Goal: Check status: Check status

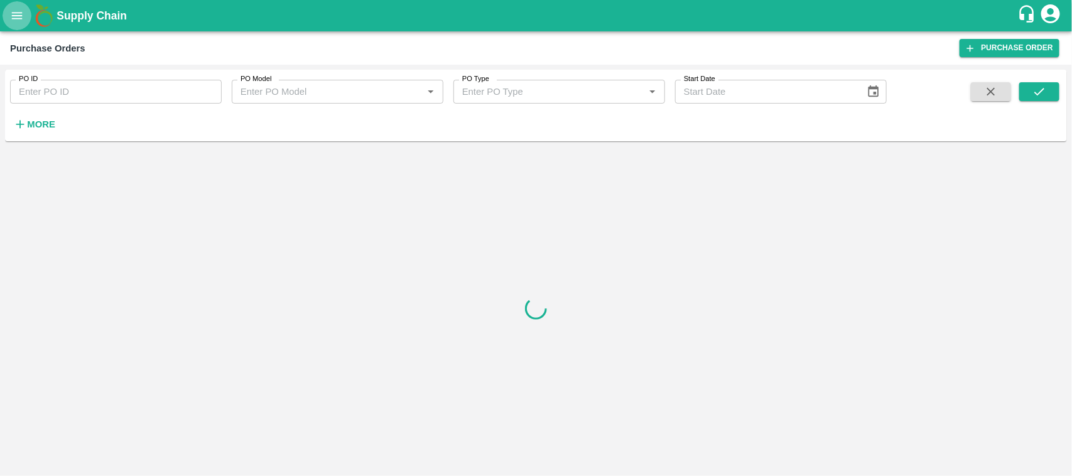
click at [14, 9] on icon "open drawer" at bounding box center [17, 16] width 14 height 14
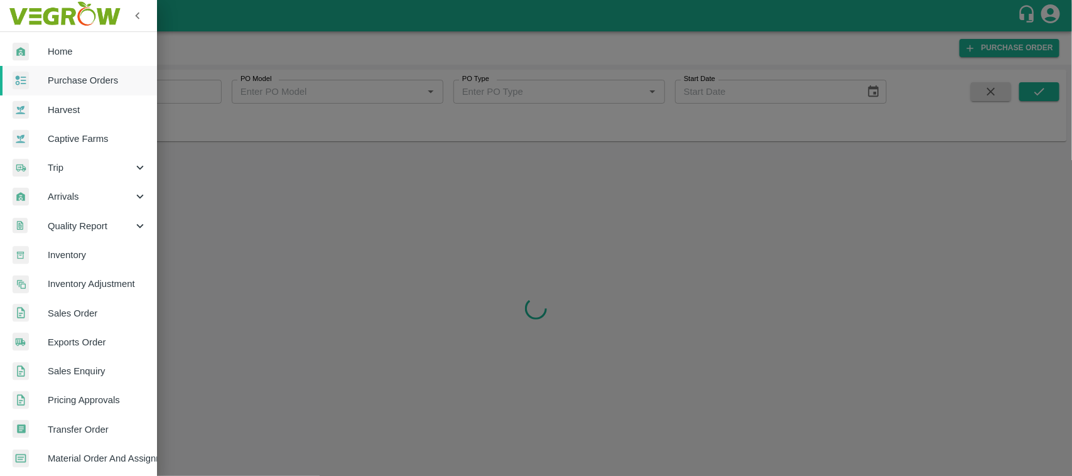
click at [63, 168] on span "Trip" at bounding box center [90, 168] width 85 height 14
click at [84, 200] on span "Fruit Movement" at bounding box center [102, 197] width 89 height 14
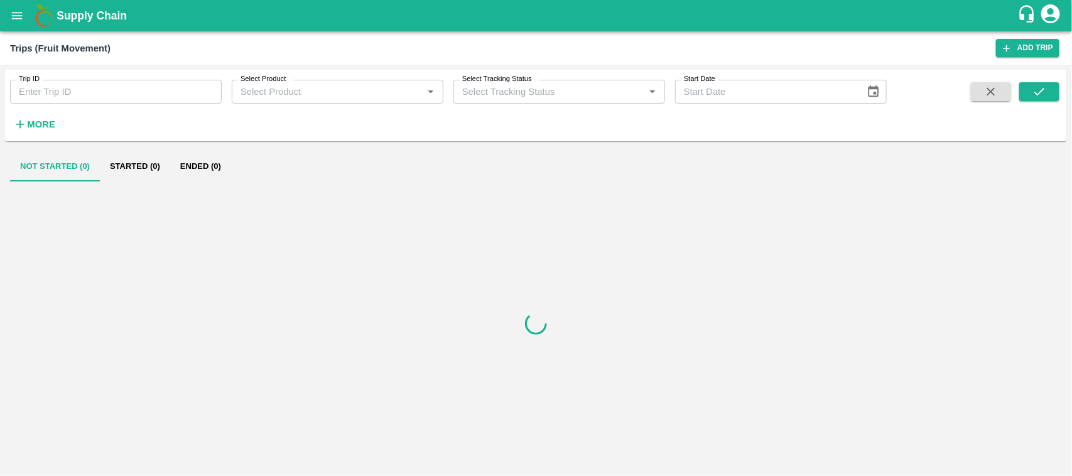
click at [72, 93] on input "Trip ID" at bounding box center [116, 92] width 212 height 24
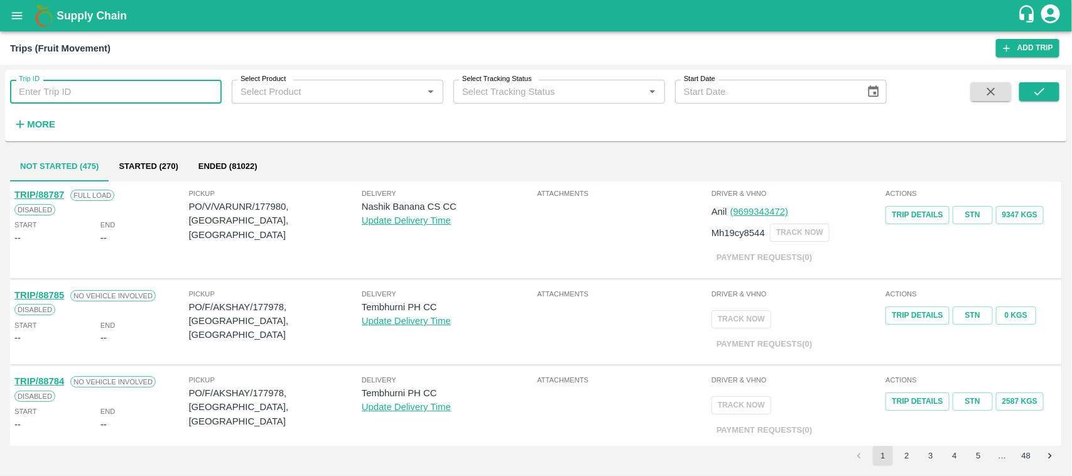
paste input "8736"
type input "8"
paste input "text"
type input "88736"
click at [1040, 84] on button "submit" at bounding box center [1039, 91] width 40 height 19
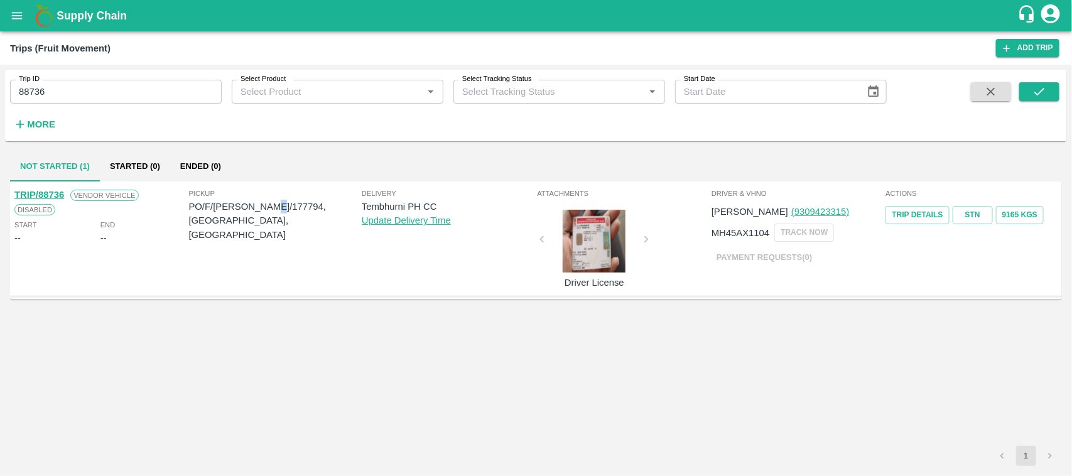
drag, startPoint x: 278, startPoint y: 204, endPoint x: 271, endPoint y: 204, distance: 6.9
click at [271, 204] on p "PO/F/YOGITA/177794, Solapur, Maharashtra" at bounding box center [275, 221] width 173 height 42
drag, startPoint x: 280, startPoint y: 206, endPoint x: 252, endPoint y: 204, distance: 27.7
click at [252, 204] on p "PO/F/YOGITA/177794, Solapur, Maharashtra" at bounding box center [275, 221] width 173 height 42
copy p "177794"
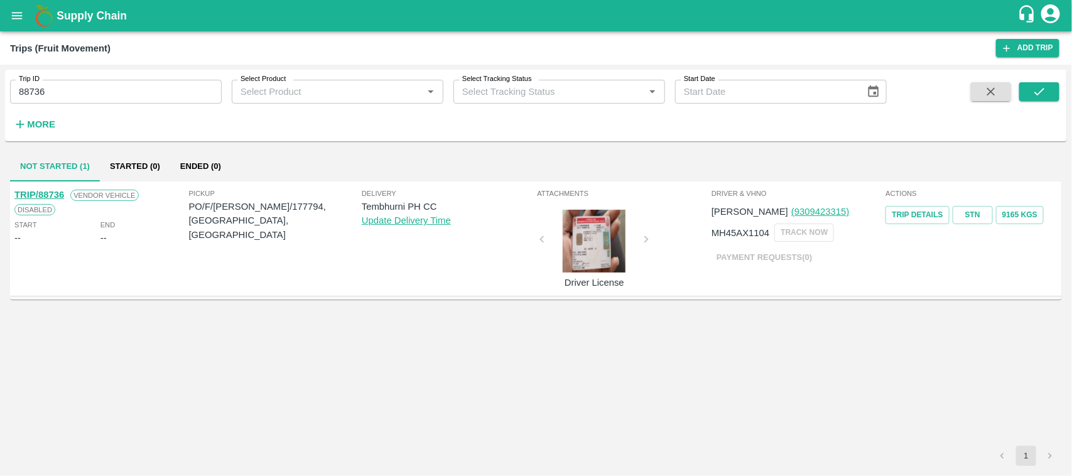
click at [4, 6] on div "Supply Chain" at bounding box center [536, 15] width 1072 height 31
click at [10, 11] on icon "open drawer" at bounding box center [17, 16] width 14 height 14
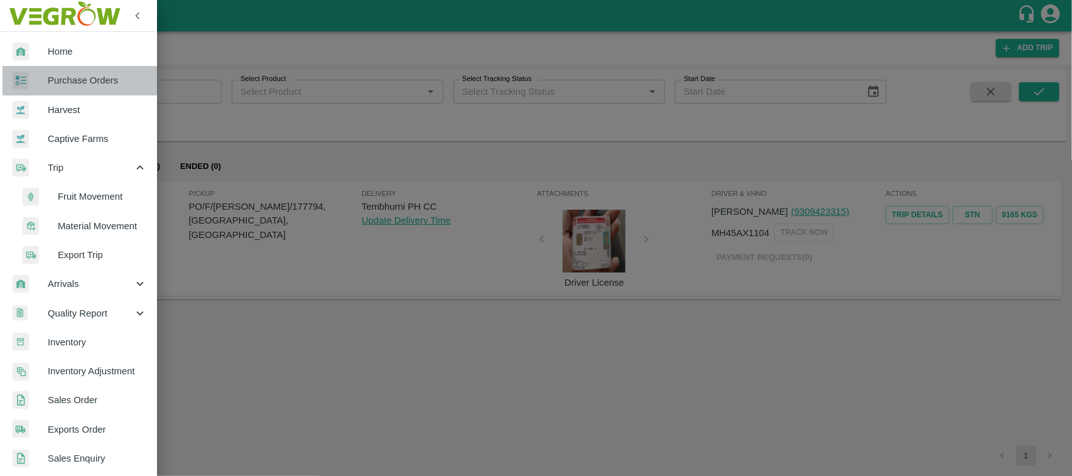
click at [79, 80] on span "Purchase Orders" at bounding box center [97, 80] width 99 height 14
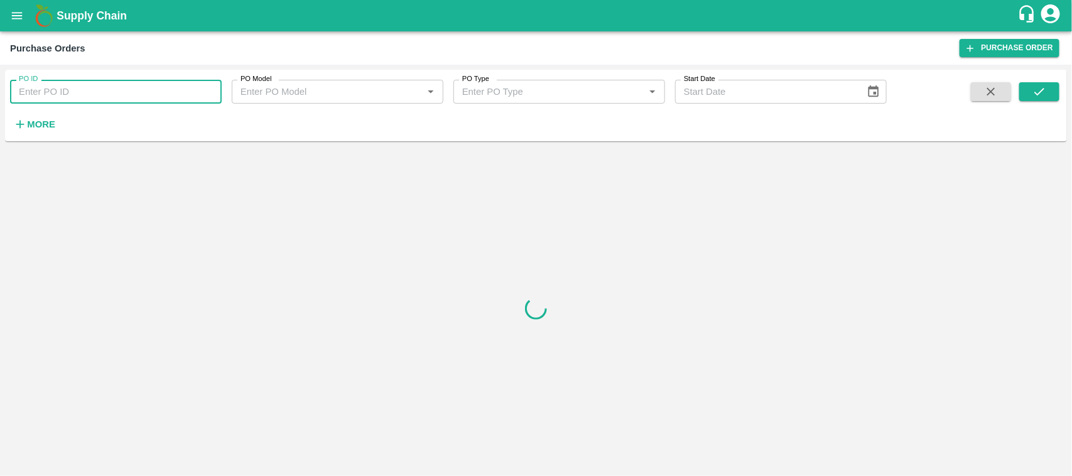
click at [100, 90] on input "PO ID" at bounding box center [116, 92] width 212 height 24
paste input "177794"
click at [1036, 89] on icon "submit" at bounding box center [1039, 92] width 14 height 14
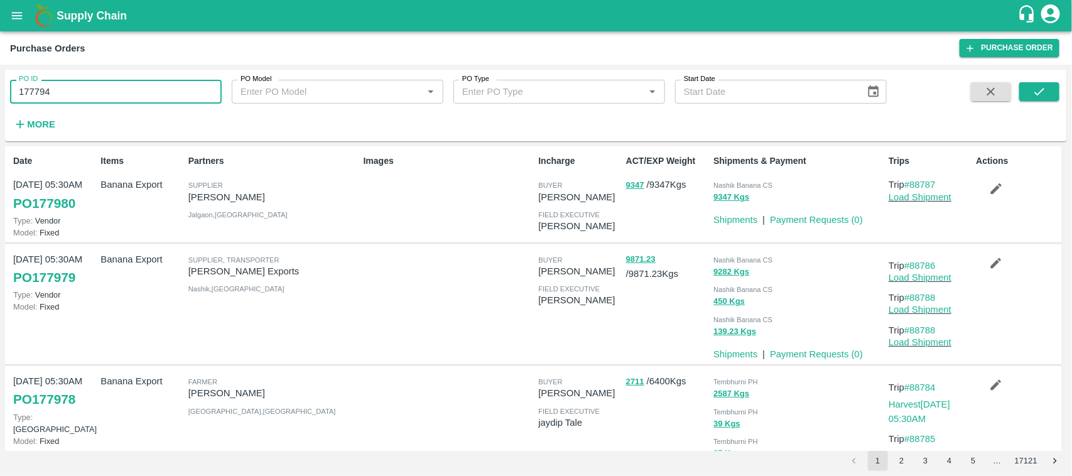
click at [109, 89] on input "177794" at bounding box center [116, 92] width 212 height 24
type input "177794"
click at [1053, 84] on button "submit" at bounding box center [1039, 91] width 40 height 19
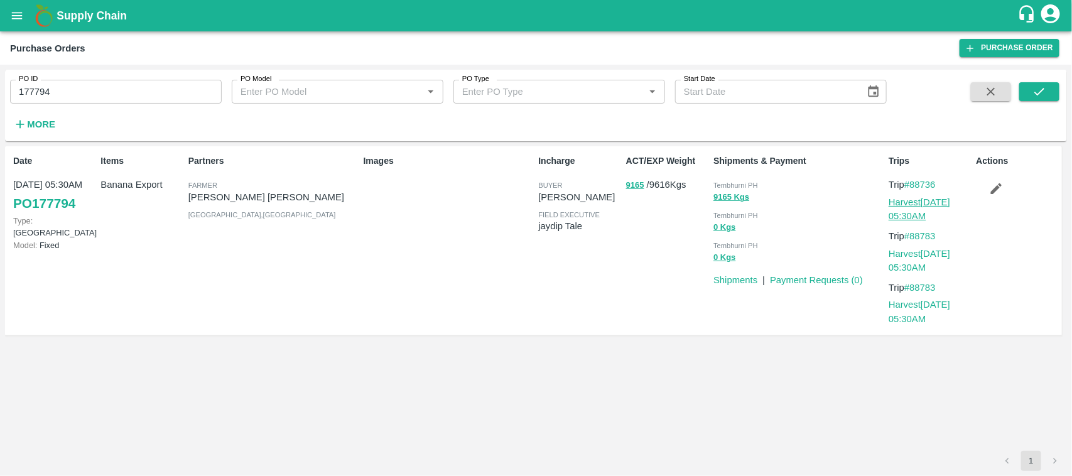
click at [914, 199] on link "Harvest 20 Sep, 05:30AM" at bounding box center [920, 209] width 62 height 24
drag, startPoint x: 944, startPoint y: 234, endPoint x: 912, endPoint y: 234, distance: 31.4
click at [912, 234] on p "Trip #88783" at bounding box center [930, 236] width 82 height 14
copy link "88783"
click at [14, 16] on icon "open drawer" at bounding box center [17, 16] width 14 height 14
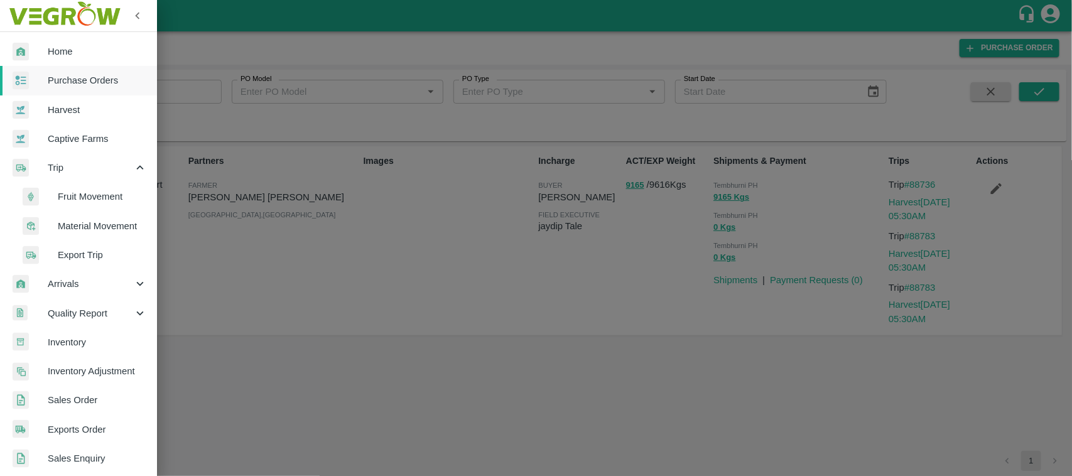
click at [75, 186] on li "Fruit Movement" at bounding box center [83, 196] width 147 height 29
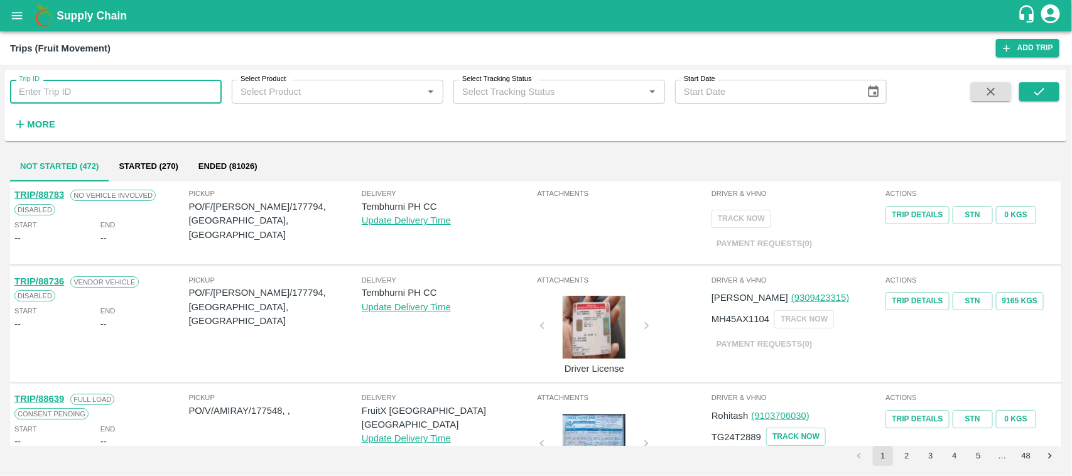
click at [77, 92] on input "Trip ID" at bounding box center [116, 92] width 212 height 24
paste input "88783"
type input "88783"
click at [1036, 86] on icon "submit" at bounding box center [1039, 92] width 14 height 14
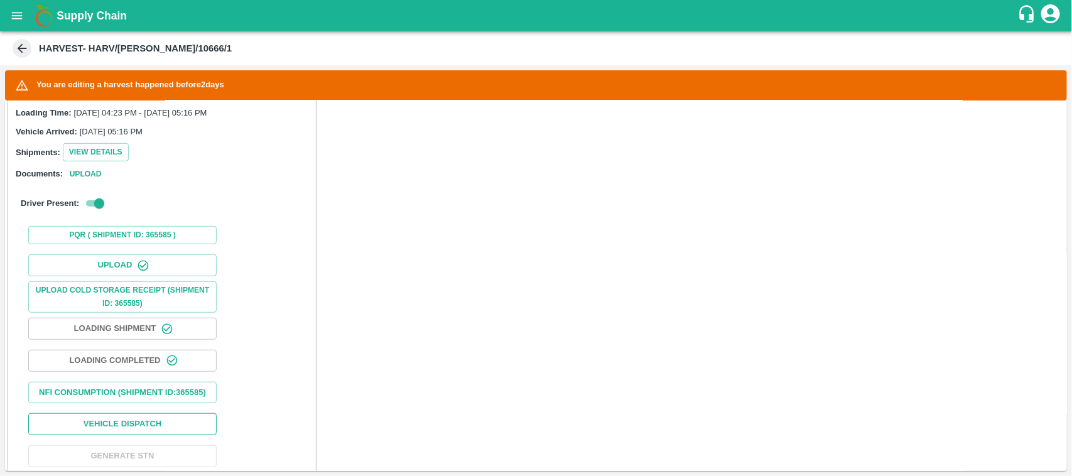
scroll to position [372, 0]
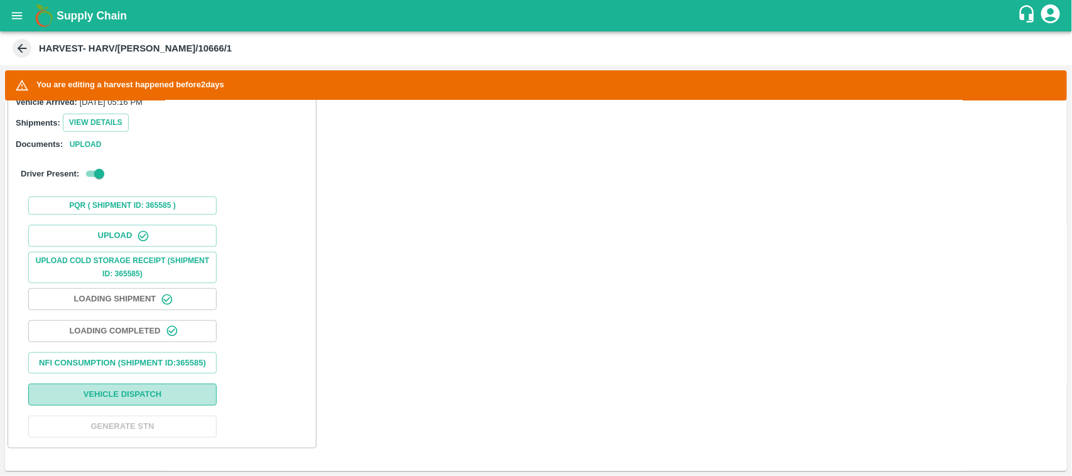
click at [133, 399] on button "Vehicle Dispatch" at bounding box center [122, 395] width 188 height 22
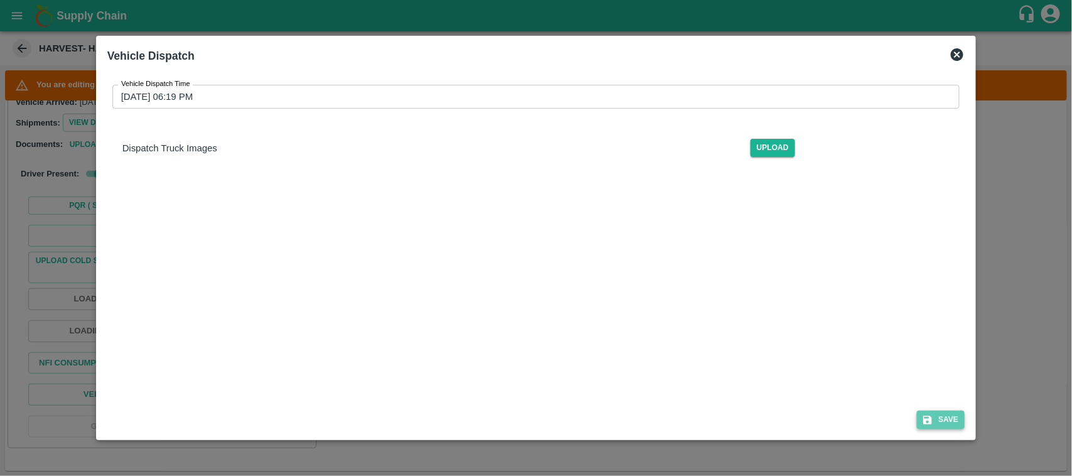
click at [933, 426] on button "Save" at bounding box center [941, 420] width 48 height 18
